Goal: Information Seeking & Learning: Learn about a topic

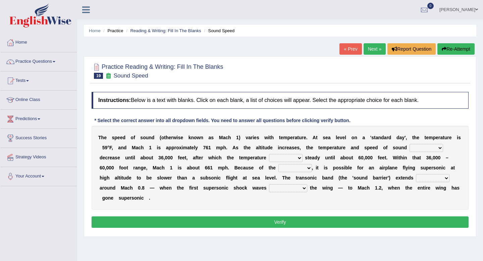
click at [300, 158] on select "opposes remains plots mutates" at bounding box center [286, 158] width 34 height 8
select select "opposes"
click at [304, 168] on select "veriety variation ventilation similarity" at bounding box center [296, 168] width 34 height 8
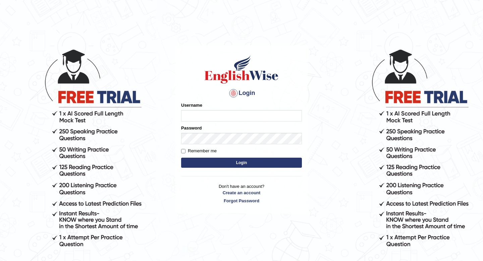
type input "susmitag_parramatta"
click at [229, 167] on button "Login" at bounding box center [241, 163] width 121 height 10
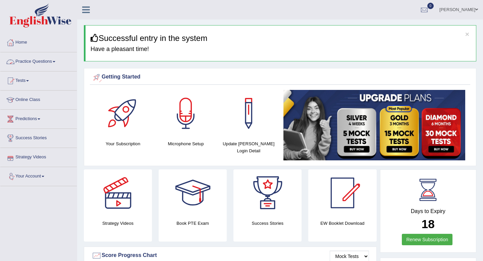
click at [58, 64] on link "Practice Questions" at bounding box center [38, 60] width 77 height 17
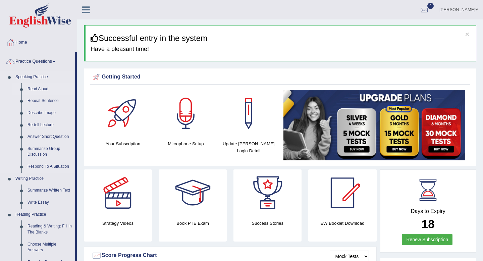
click at [35, 88] on link "Read Aloud" at bounding box center [49, 89] width 51 height 12
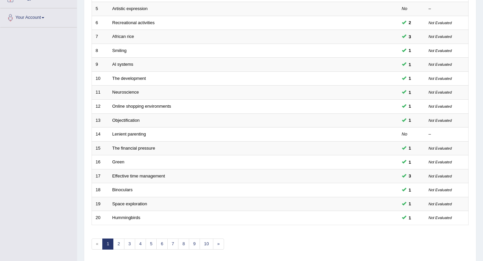
scroll to position [183, 0]
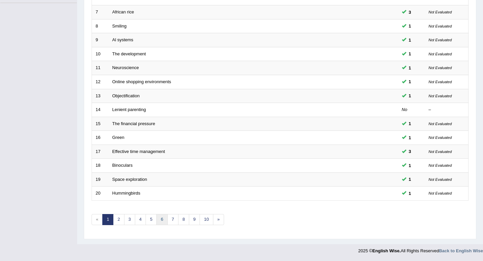
click at [161, 222] on link "6" at bounding box center [161, 219] width 11 height 11
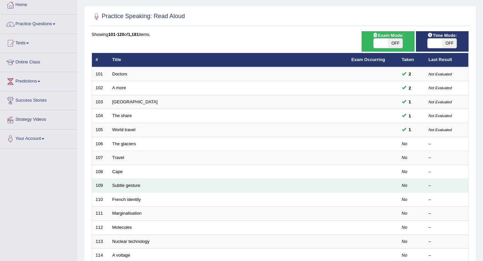
scroll to position [39, 0]
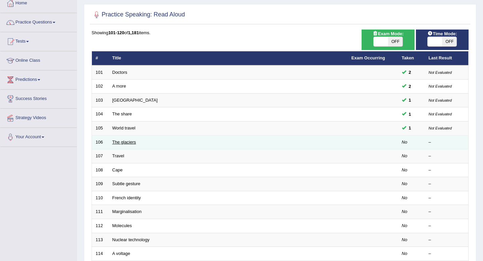
click at [126, 142] on link "The glaciers" at bounding box center [124, 142] width 24 height 5
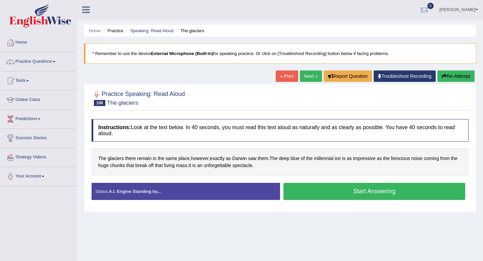
click at [318, 188] on button "Start Answering" at bounding box center [375, 191] width 182 height 17
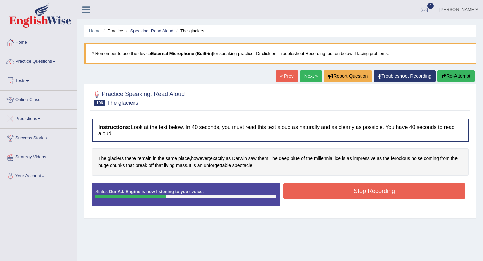
click at [318, 188] on button "Stop Recording" at bounding box center [375, 190] width 182 height 15
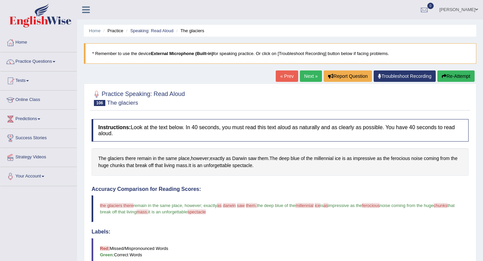
click at [304, 77] on link "Next »" at bounding box center [311, 75] width 22 height 11
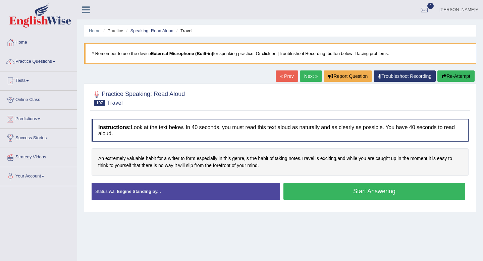
click at [316, 189] on button "Start Answering" at bounding box center [375, 191] width 182 height 17
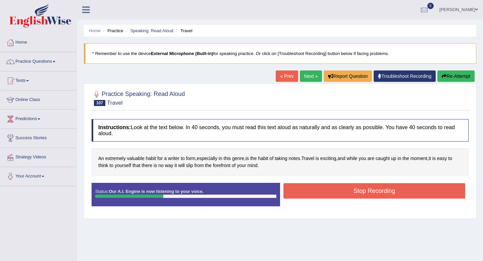
click at [316, 189] on button "Stop Recording" at bounding box center [375, 190] width 182 height 15
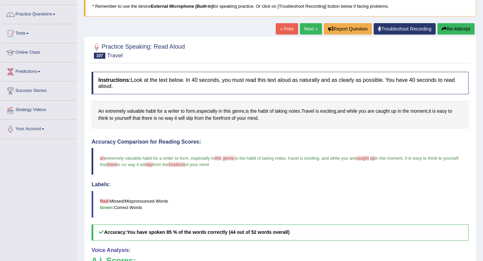
scroll to position [46, 0]
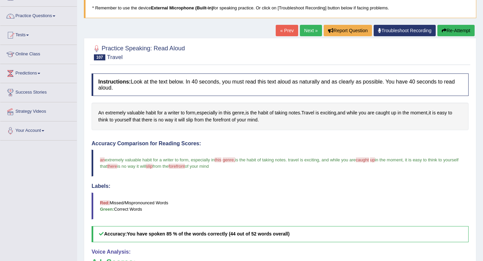
click at [312, 32] on link "Next »" at bounding box center [311, 30] width 22 height 11
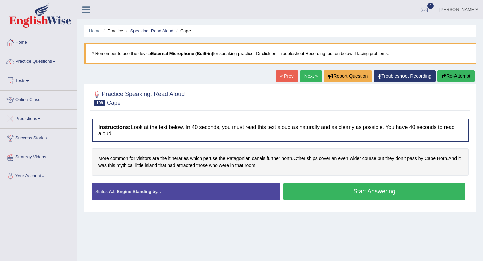
click at [310, 191] on button "Start Answering" at bounding box center [375, 191] width 182 height 17
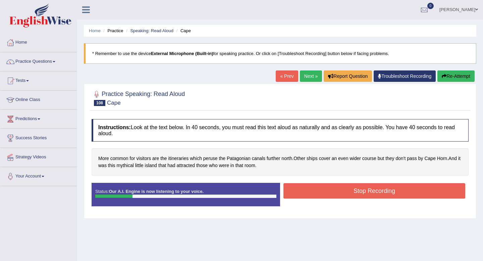
click at [310, 191] on button "Stop Recording" at bounding box center [375, 190] width 182 height 15
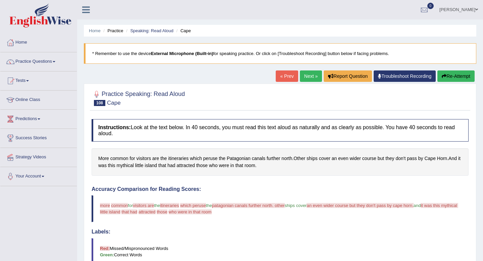
click at [305, 73] on link "Next »" at bounding box center [311, 75] width 22 height 11
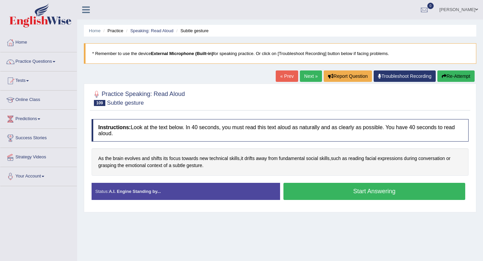
click at [404, 196] on button "Start Answering" at bounding box center [375, 191] width 182 height 17
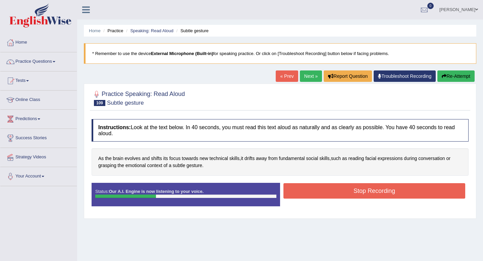
click at [407, 191] on button "Stop Recording" at bounding box center [375, 190] width 182 height 15
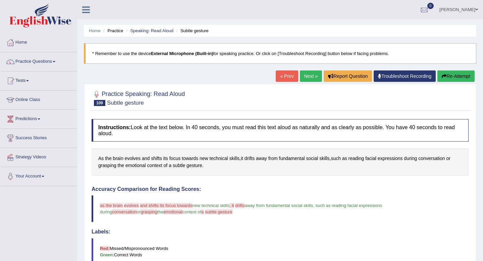
click at [450, 77] on button "Re-Attempt" at bounding box center [456, 75] width 37 height 11
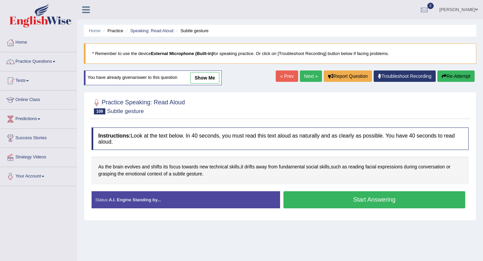
click at [346, 198] on button "Start Answering" at bounding box center [375, 199] width 182 height 17
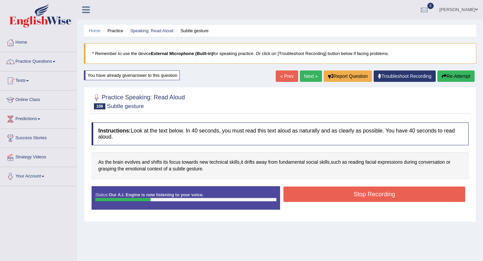
click at [346, 198] on button "Stop Recording" at bounding box center [375, 194] width 182 height 15
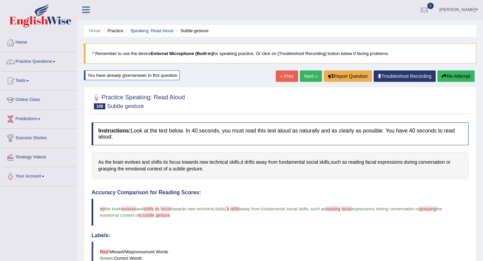
click at [306, 72] on link "Next »" at bounding box center [311, 75] width 22 height 11
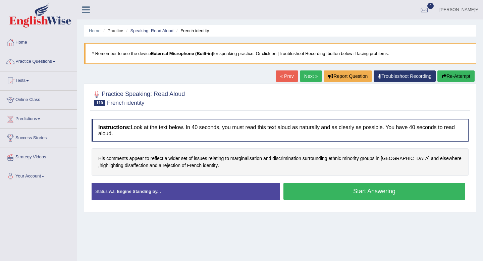
click at [326, 193] on button "Start Answering" at bounding box center [375, 191] width 182 height 17
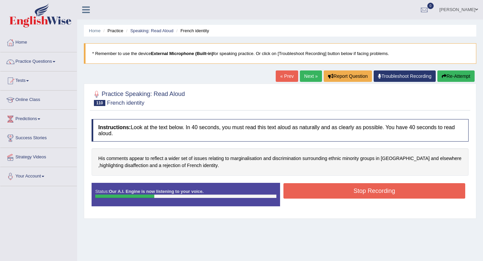
click at [326, 193] on button "Stop Recording" at bounding box center [375, 190] width 182 height 15
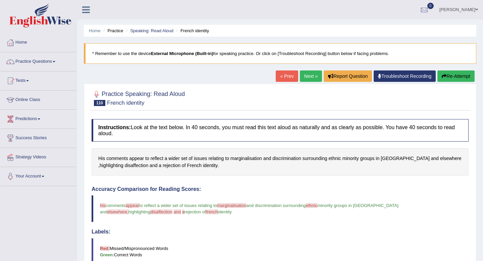
click at [310, 78] on link "Next »" at bounding box center [311, 75] width 22 height 11
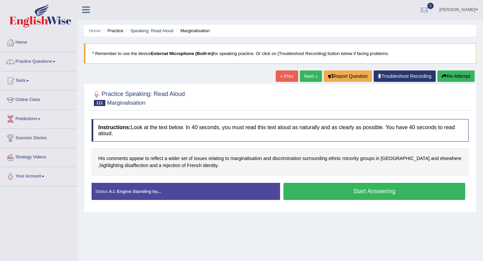
click at [330, 196] on button "Start Answering" at bounding box center [375, 191] width 182 height 17
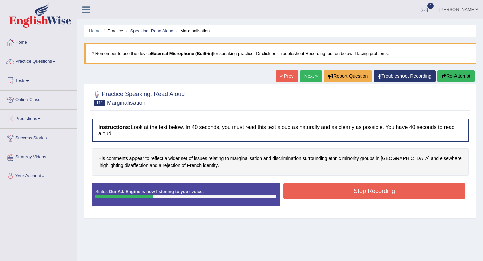
click at [330, 196] on button "Stop Recording" at bounding box center [375, 190] width 182 height 15
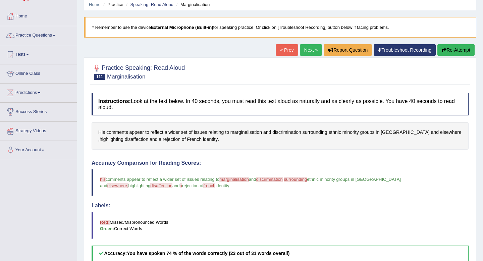
scroll to position [13, 0]
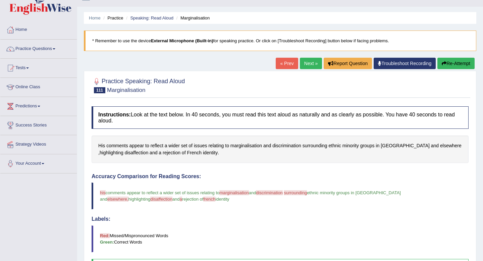
click at [304, 65] on link "Next »" at bounding box center [311, 63] width 22 height 11
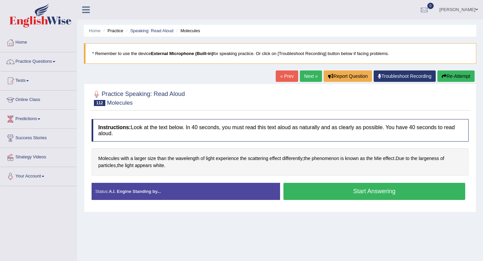
click at [329, 194] on button "Start Answering" at bounding box center [375, 191] width 182 height 17
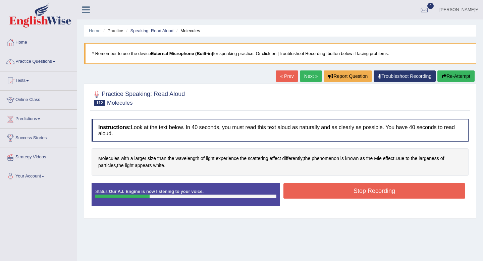
click at [329, 194] on button "Stop Recording" at bounding box center [375, 190] width 182 height 15
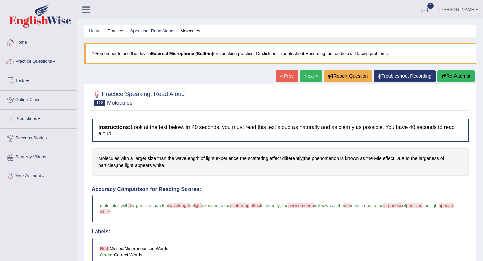
click at [304, 79] on link "Next »" at bounding box center [311, 75] width 22 height 11
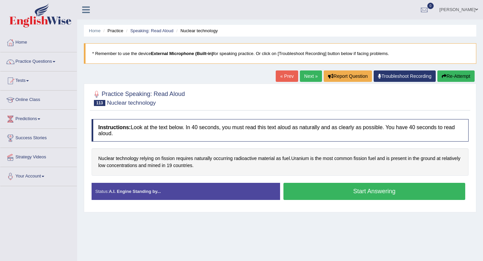
click at [376, 196] on button "Start Answering" at bounding box center [375, 191] width 182 height 17
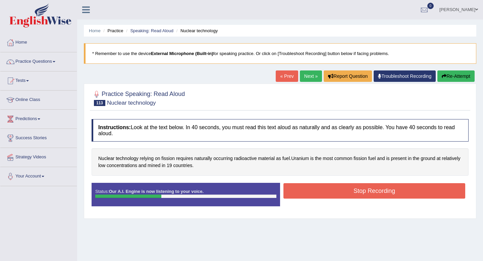
click at [376, 196] on button "Stop Recording" at bounding box center [375, 190] width 182 height 15
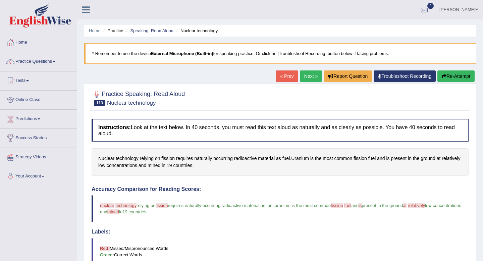
click at [309, 74] on link "Next »" at bounding box center [311, 75] width 22 height 11
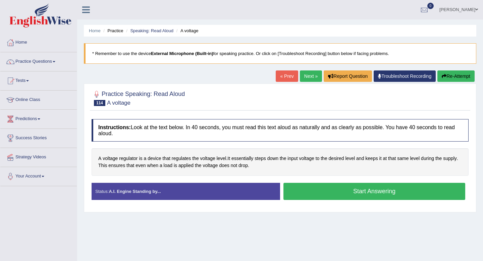
click at [376, 196] on button "Start Answering" at bounding box center [375, 191] width 182 height 17
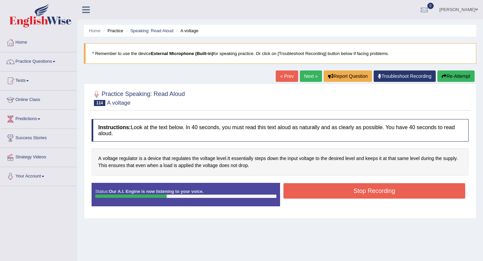
click at [376, 196] on button "Stop Recording" at bounding box center [375, 190] width 182 height 15
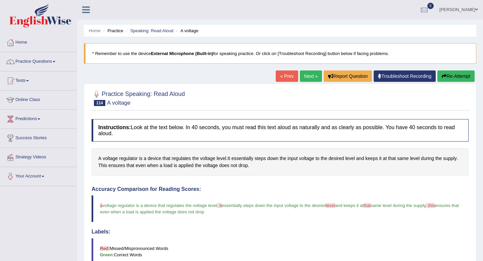
click at [304, 81] on link "Next »" at bounding box center [311, 75] width 22 height 11
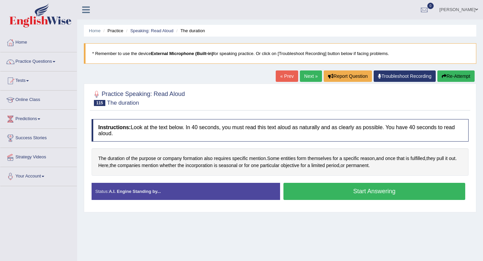
click at [377, 188] on button "Start Answering" at bounding box center [375, 191] width 182 height 17
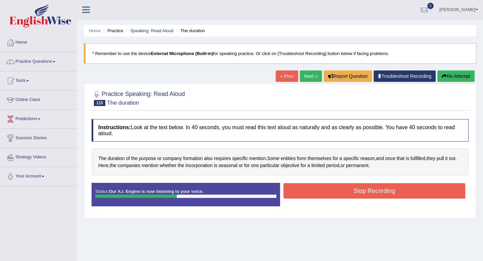
click at [377, 188] on button "Stop Recording" at bounding box center [375, 190] width 182 height 15
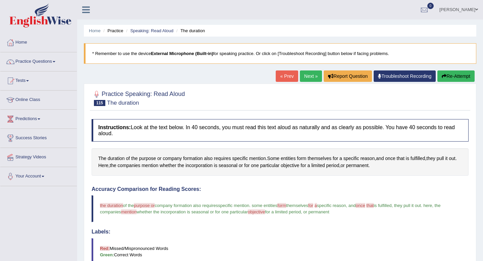
click at [308, 76] on link "Next »" at bounding box center [311, 75] width 22 height 11
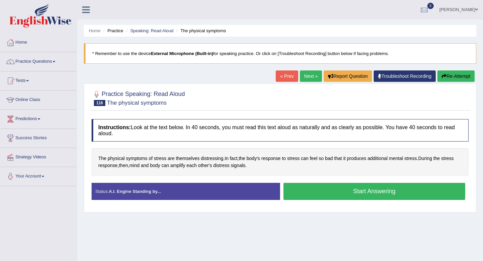
click at [343, 191] on button "Start Answering" at bounding box center [375, 191] width 182 height 17
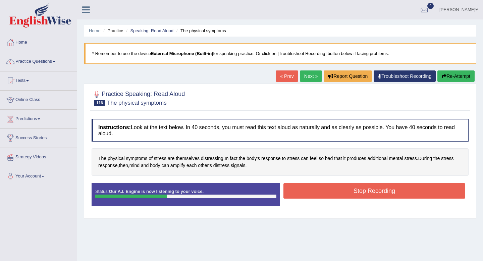
click at [343, 191] on button "Stop Recording" at bounding box center [375, 190] width 182 height 15
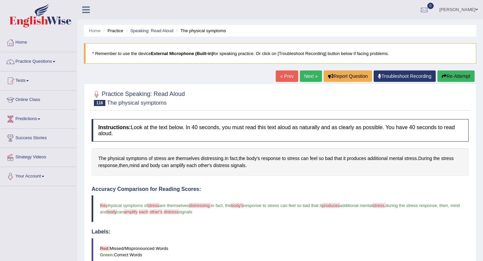
click at [301, 76] on link "Next »" at bounding box center [311, 75] width 22 height 11
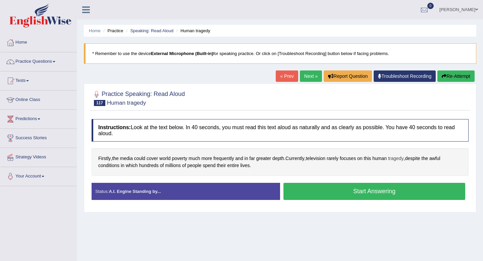
click at [400, 160] on span "tragedy" at bounding box center [396, 158] width 16 height 7
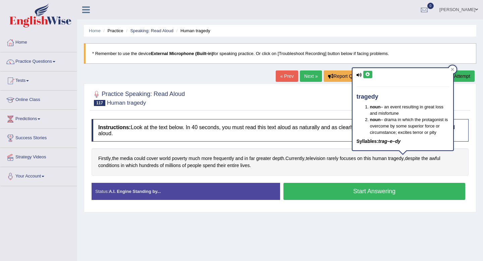
click at [368, 75] on icon at bounding box center [367, 74] width 5 height 4
click at [454, 68] on icon at bounding box center [452, 69] width 3 height 3
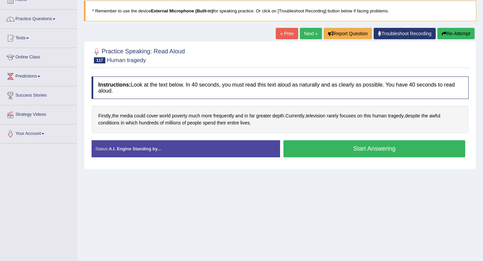
scroll to position [43, 0]
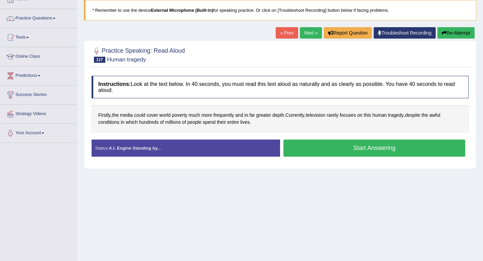
click at [359, 149] on button "Start Answering" at bounding box center [375, 148] width 182 height 17
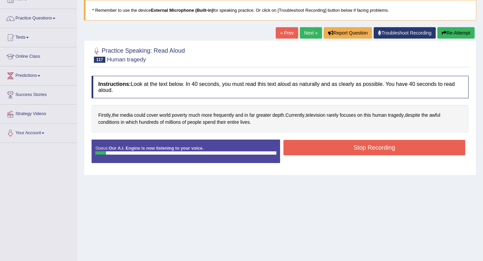
click at [359, 149] on button "Stop Recording" at bounding box center [375, 147] width 182 height 15
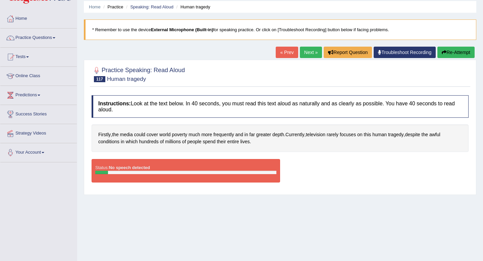
scroll to position [22, 0]
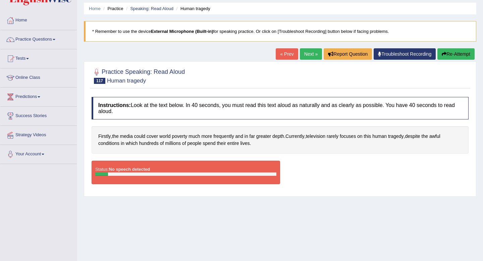
click at [454, 56] on button "Re-Attempt" at bounding box center [456, 53] width 37 height 11
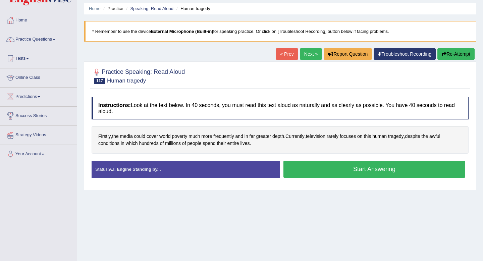
click at [332, 167] on button "Start Answering" at bounding box center [375, 169] width 182 height 17
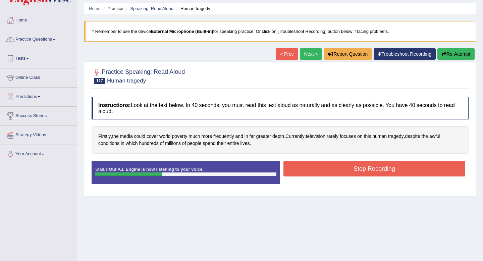
click at [332, 167] on button "Stop Recording" at bounding box center [375, 168] width 182 height 15
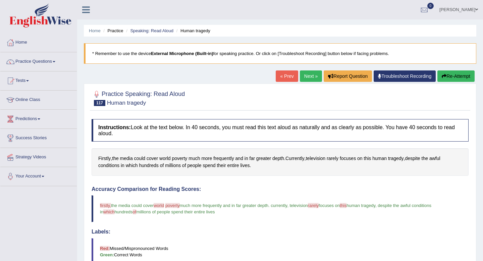
click at [306, 74] on link "Next »" at bounding box center [311, 75] width 22 height 11
